Goal: Find specific page/section: Find specific page/section

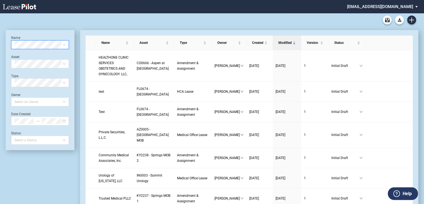
click at [395, 8] on md-select "jlarce@healthpeak.com Admin Area Settings Sign Out" at bounding box center [384, 6] width 76 height 12
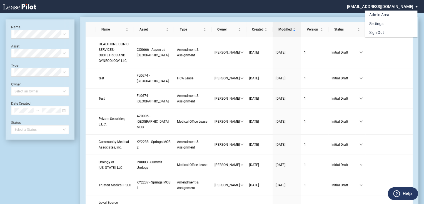
click at [335, 6] on md-backdrop at bounding box center [212, 108] width 424 height 217
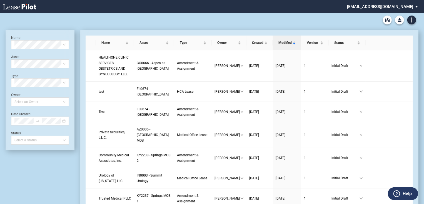
click at [415, 7] on md-select "[EMAIL_ADDRESS][DOMAIN_NAME]" at bounding box center [384, 6] width 76 height 12
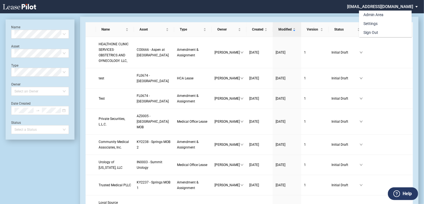
click at [315, 11] on md-backdrop at bounding box center [212, 108] width 424 height 217
click at [383, 4] on md-select "[EMAIL_ADDRESS][DOMAIN_NAME]" at bounding box center [384, 6] width 76 height 12
click at [380, 17] on div "Admin Area" at bounding box center [373, 15] width 20 height 6
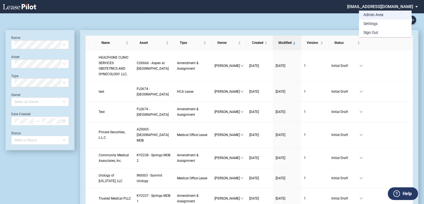
scroll to position [13, 0]
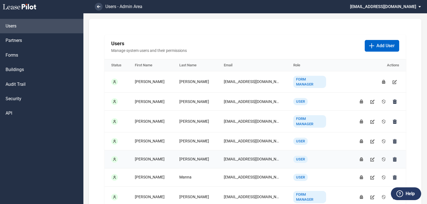
scroll to position [22, 0]
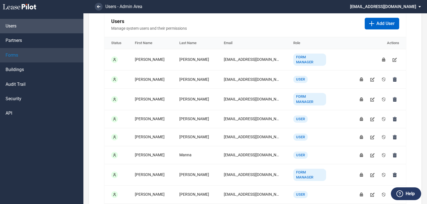
click at [26, 55] on link "Forms" at bounding box center [41, 55] width 83 height 14
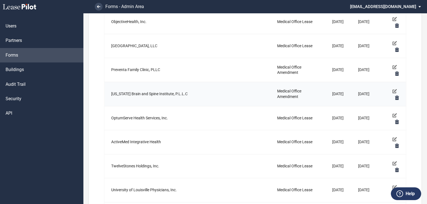
scroll to position [905, 0]
